Goal: Task Accomplishment & Management: Use online tool/utility

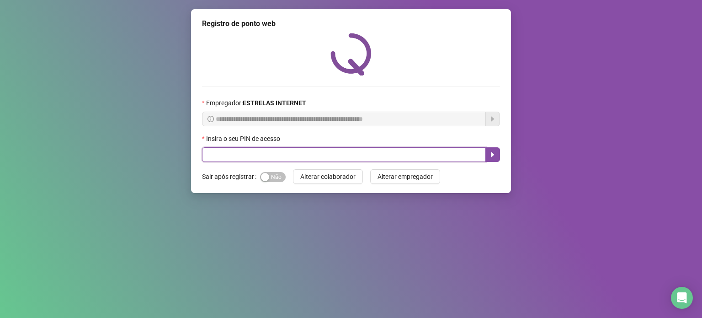
click at [313, 157] on input "text" at bounding box center [344, 154] width 284 height 15
type input "*****"
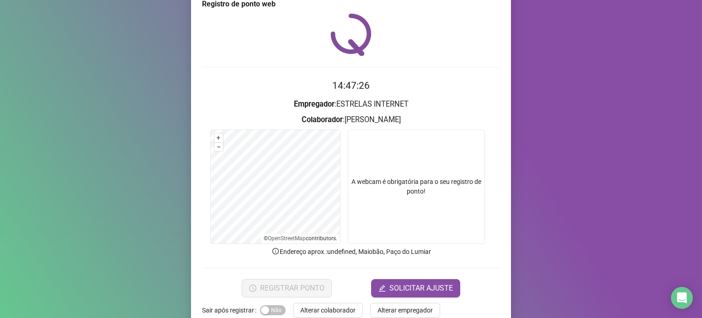
scroll to position [38, 0]
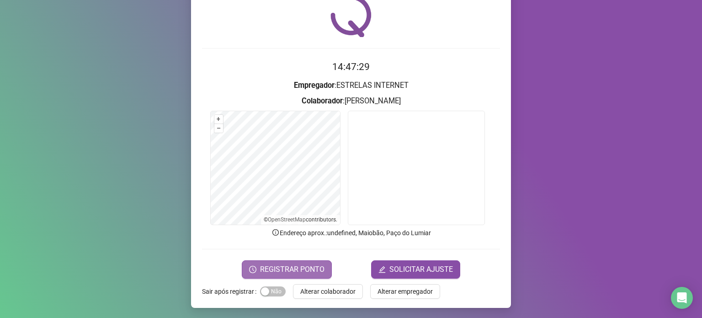
click at [292, 272] on span "REGISTRAR PONTO" at bounding box center [292, 269] width 64 height 11
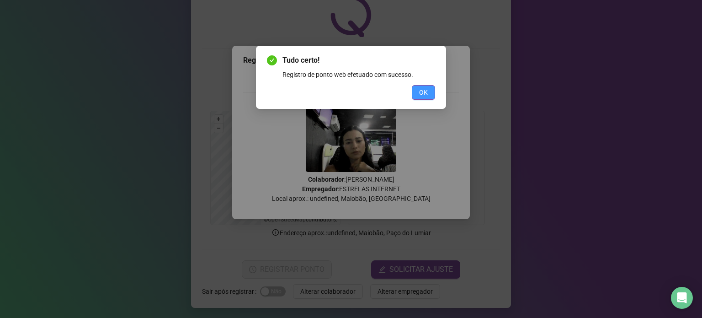
click at [417, 88] on button "OK" at bounding box center [423, 92] width 23 height 15
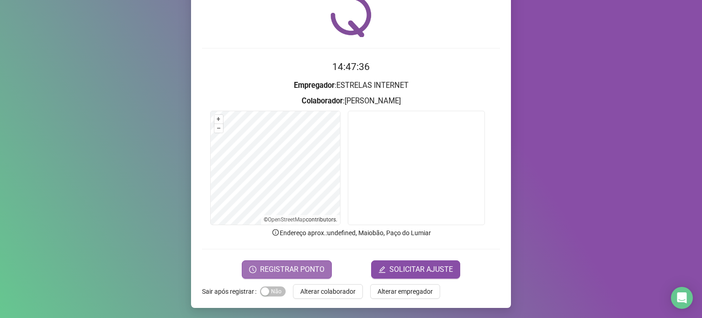
click at [314, 266] on span "REGISTRAR PONTO" at bounding box center [292, 269] width 64 height 11
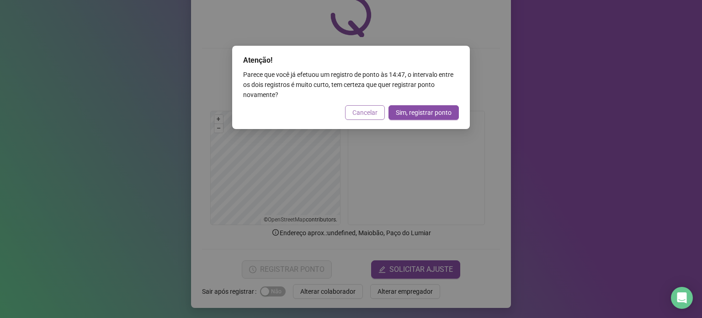
click at [366, 115] on span "Cancelar" at bounding box center [364, 112] width 25 height 10
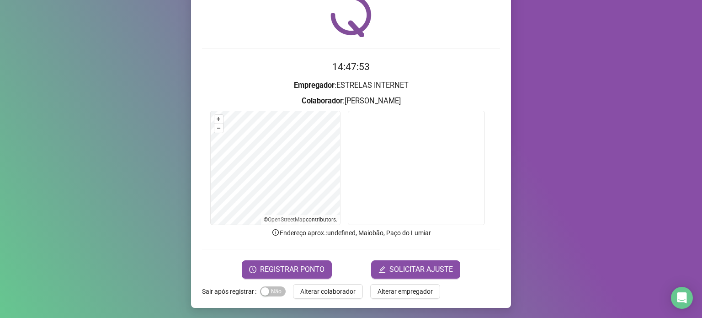
drag, startPoint x: 611, startPoint y: 112, endPoint x: 590, endPoint y: 85, distance: 33.6
click at [611, 112] on div "Registro de ponto web 14:47:53 Empregador : ESTRELAS INTERNET Colaborador : [PE…" at bounding box center [351, 159] width 702 height 318
click at [280, 272] on span "REGISTRAR PONTO" at bounding box center [292, 269] width 64 height 11
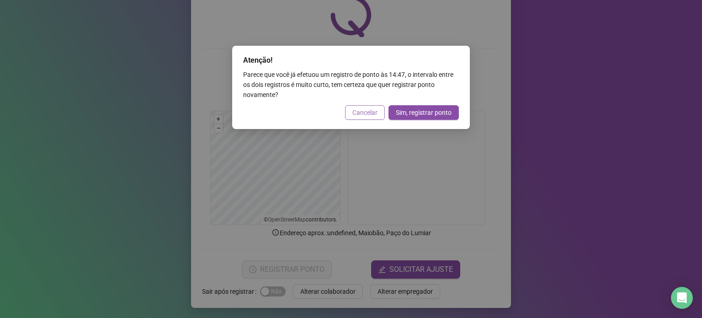
click at [375, 109] on span "Cancelar" at bounding box center [364, 112] width 25 height 10
